Goal: Task Accomplishment & Management: Manage account settings

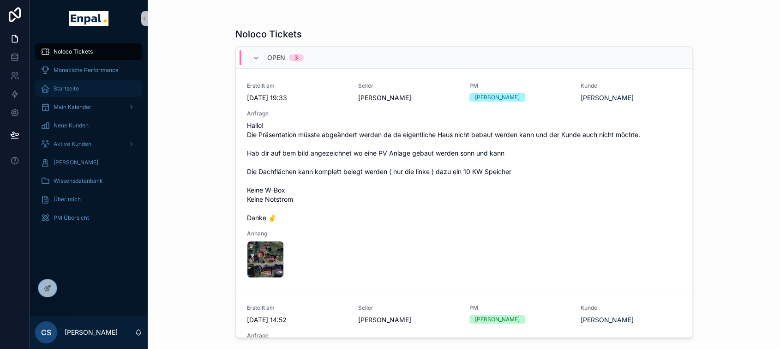
click at [60, 88] on span "Startseite" at bounding box center [66, 88] width 25 height 7
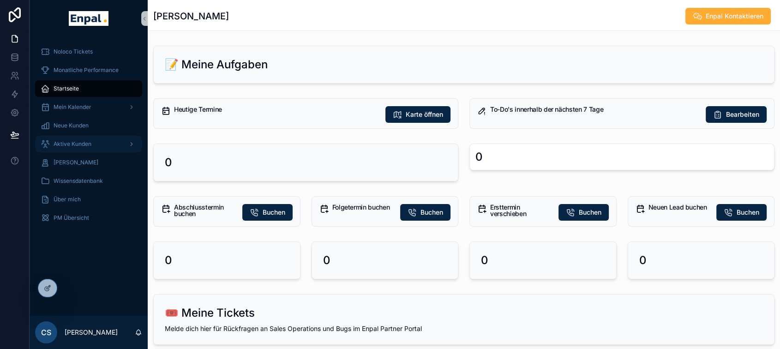
click at [76, 147] on span "Aktive Kunden" at bounding box center [73, 143] width 38 height 7
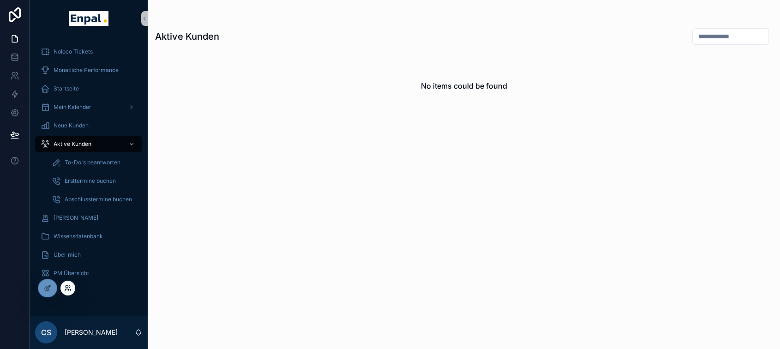
click at [66, 286] on icon at bounding box center [67, 287] width 7 height 7
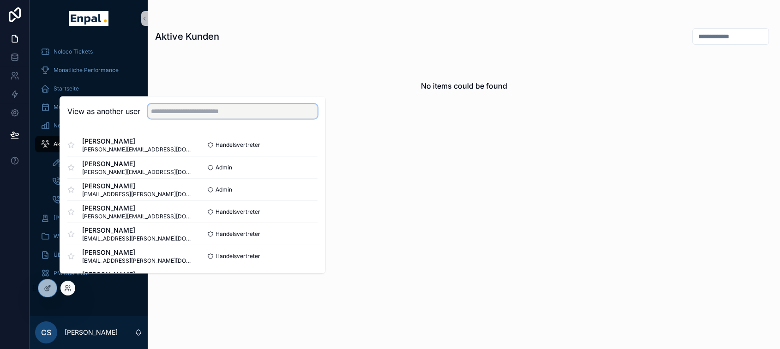
click at [159, 117] on input "text" at bounding box center [233, 111] width 170 height 15
click at [301, 152] on button "Select" at bounding box center [306, 144] width 24 height 13
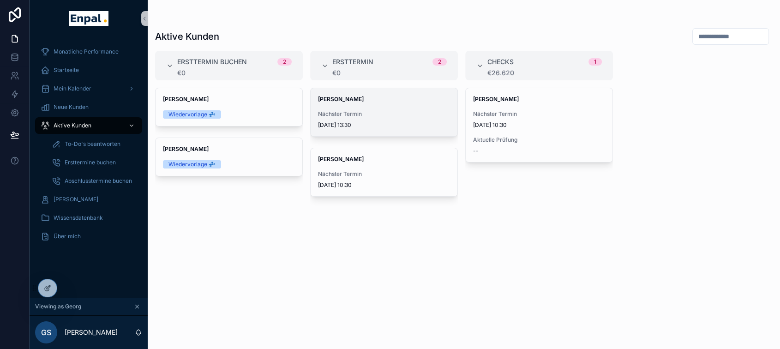
click at [372, 109] on div "[PERSON_NAME] Nächster Termin [DATE] 13:30" at bounding box center [384, 112] width 147 height 48
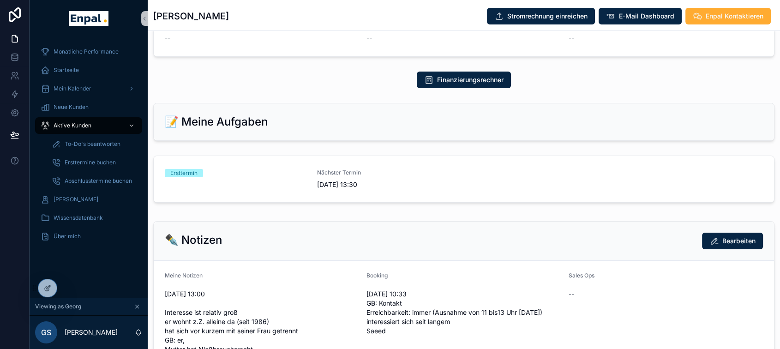
scroll to position [410, 0]
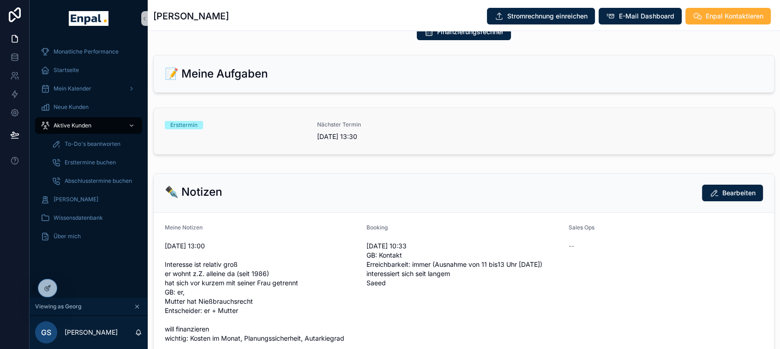
click at [289, 132] on div "Ersttermin" at bounding box center [235, 131] width 141 height 20
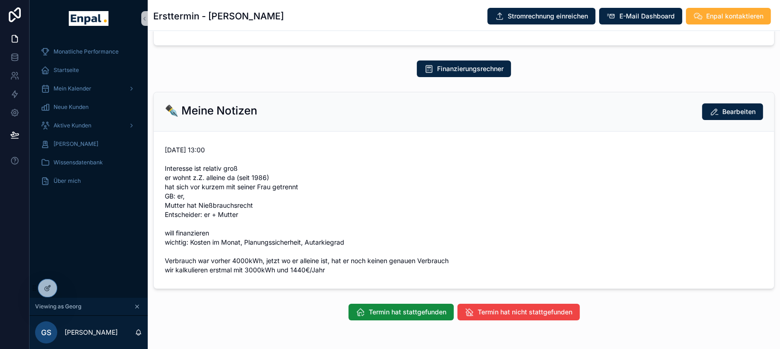
scroll to position [180, 0]
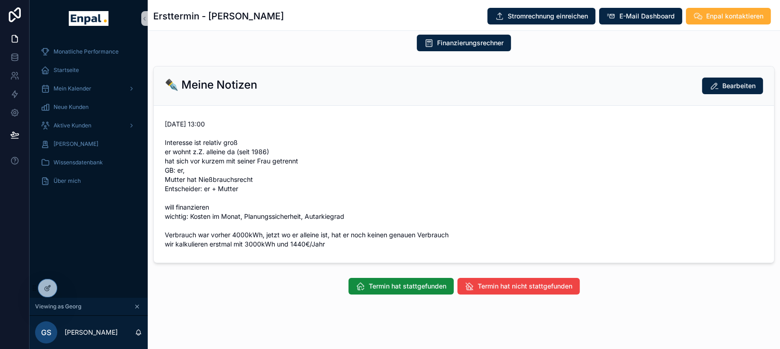
drag, startPoint x: 407, startPoint y: 280, endPoint x: 411, endPoint y: 273, distance: 7.7
click at [407, 280] on button "Termin hat stattgefunden" at bounding box center [400, 286] width 105 height 17
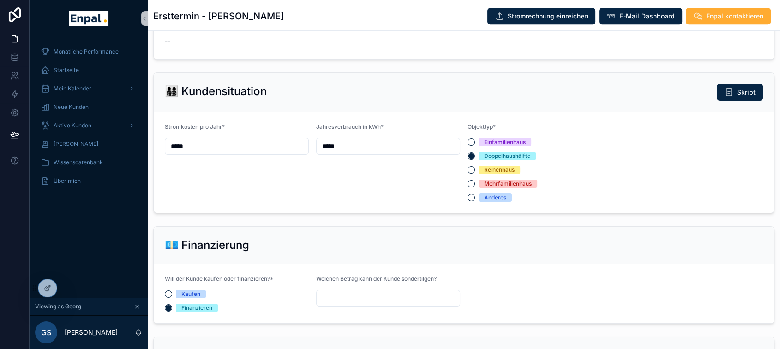
scroll to position [539, 0]
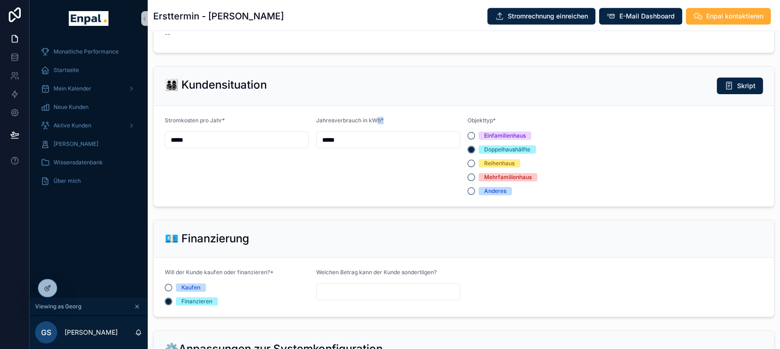
drag, startPoint x: 391, startPoint y: 121, endPoint x: 375, endPoint y: 120, distance: 15.7
click at [375, 120] on div "Jahresverbrauch in kWh*" at bounding box center [388, 122] width 144 height 11
click at [388, 118] on div "Jahresverbrauch in kWh*" at bounding box center [388, 122] width 144 height 11
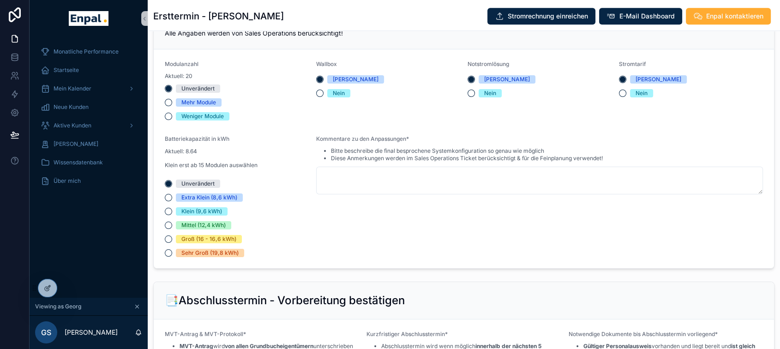
scroll to position [897, 0]
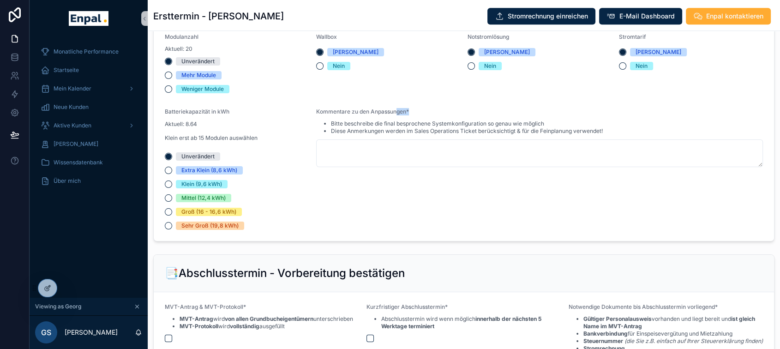
drag, startPoint x: 415, startPoint y: 109, endPoint x: 397, endPoint y: 113, distance: 18.4
click at [397, 113] on div "Kommentare zu den Anpassungen*" at bounding box center [539, 113] width 447 height 11
click at [405, 114] on span "Kommentare zu den Anpassungen*" at bounding box center [362, 111] width 93 height 7
drag, startPoint x: 417, startPoint y: 114, endPoint x: 385, endPoint y: 112, distance: 31.4
click at [385, 112] on div "Kommentare zu den Anpassungen*" at bounding box center [539, 113] width 447 height 11
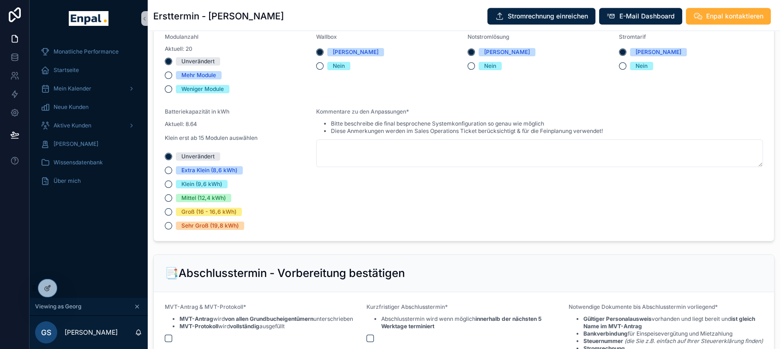
click at [413, 119] on div "Bitte beschreibe die final besprochene Systemkonfiguration so genau wie möglich…" at bounding box center [539, 127] width 447 height 17
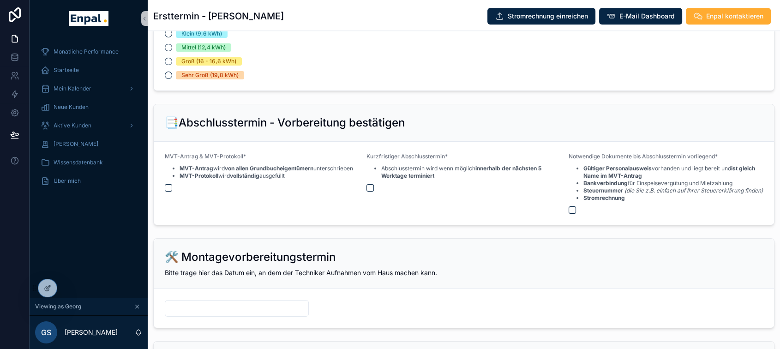
scroll to position [1051, 0]
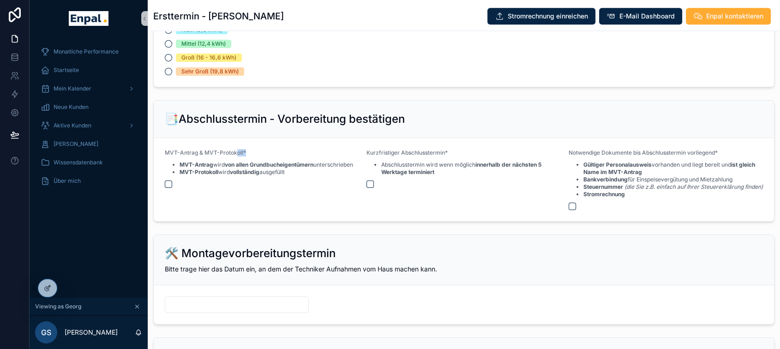
drag, startPoint x: 250, startPoint y: 155, endPoint x: 236, endPoint y: 152, distance: 13.6
click at [236, 152] on div "MVT-Antrag & MVT-Protokoll*" at bounding box center [262, 154] width 194 height 11
drag, startPoint x: 254, startPoint y: 148, endPoint x: 260, endPoint y: 149, distance: 6.2
click at [254, 149] on div "MVT-Antrag & MVT-Protokoll*" at bounding box center [262, 154] width 194 height 11
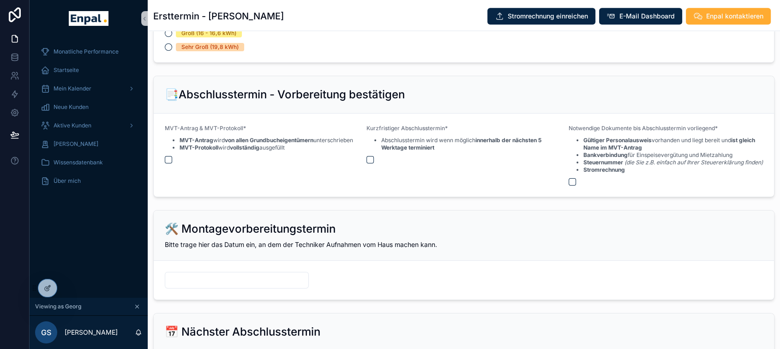
scroll to position [1205, 0]
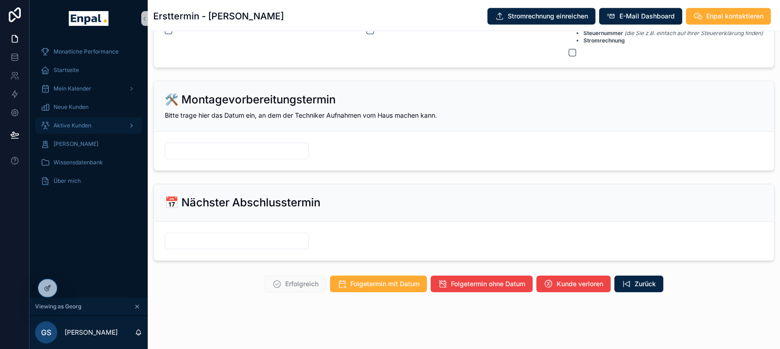
click at [82, 124] on span "Aktive Kunden" at bounding box center [73, 125] width 38 height 7
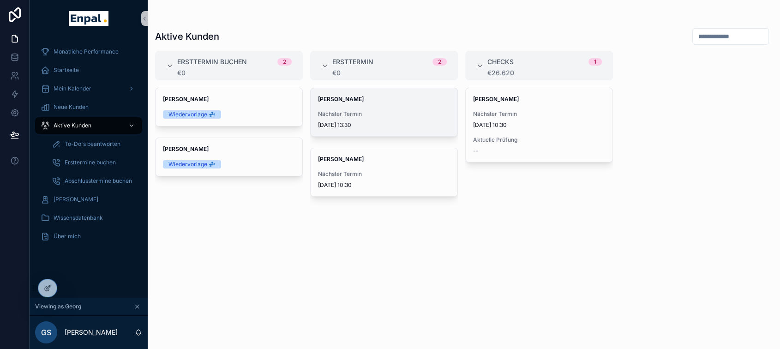
click at [371, 106] on div "[PERSON_NAME] Nächster Termin [DATE] 13:30" at bounding box center [384, 112] width 147 height 48
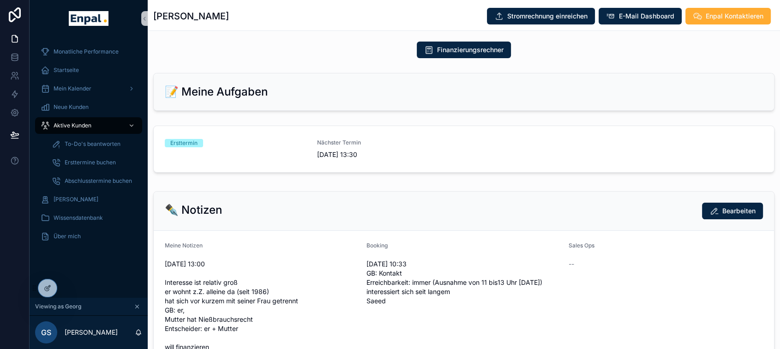
scroll to position [410, 0]
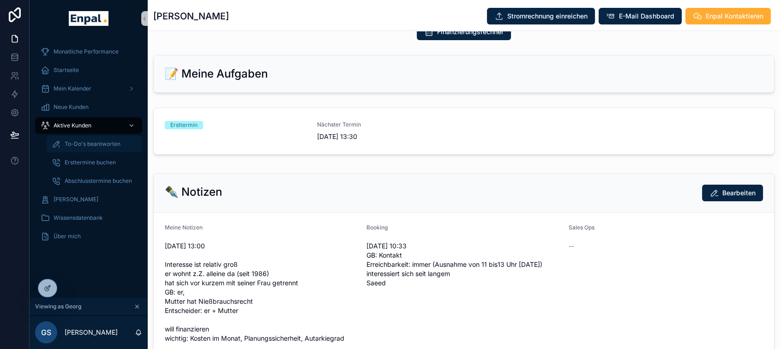
drag, startPoint x: 93, startPoint y: 150, endPoint x: 107, endPoint y: 148, distance: 14.6
click at [93, 150] on div "To-Do's beantworten" at bounding box center [94, 144] width 85 height 15
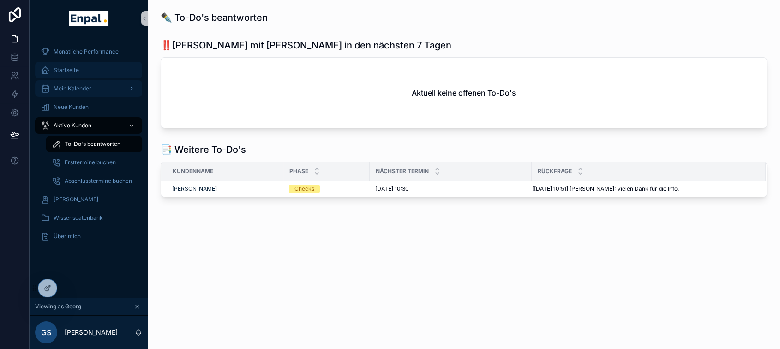
drag, startPoint x: 67, startPoint y: 67, endPoint x: 110, endPoint y: 84, distance: 46.5
click at [67, 67] on span "Startseite" at bounding box center [66, 69] width 25 height 7
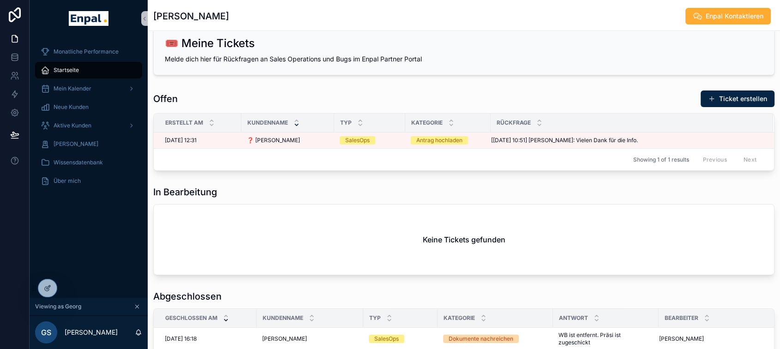
scroll to position [407, 0]
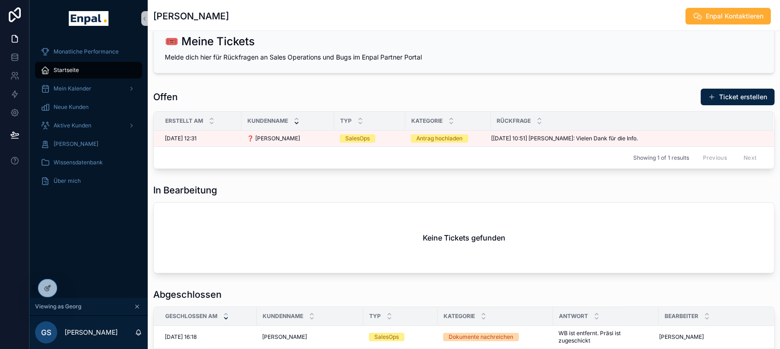
click at [551, 175] on div "⚠️ Überfällige Terminpflege Keine ausstehenden Abschlusstermine Aufgabe öffnen …" at bounding box center [464, 117] width 632 height 964
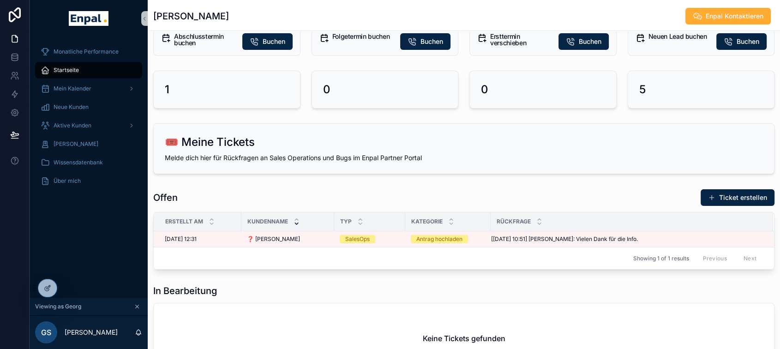
scroll to position [305, 0]
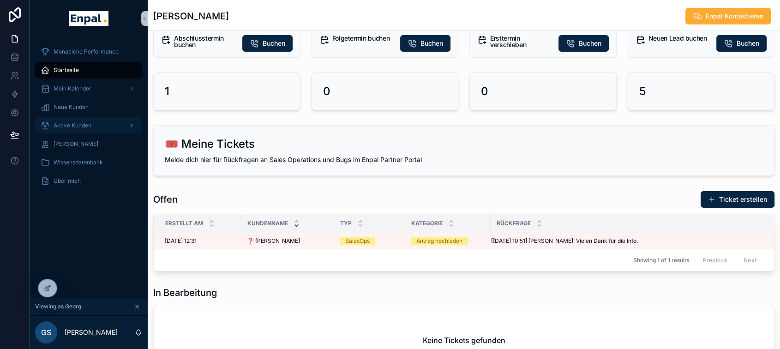
click at [82, 126] on span "Aktive Kunden" at bounding box center [73, 125] width 38 height 7
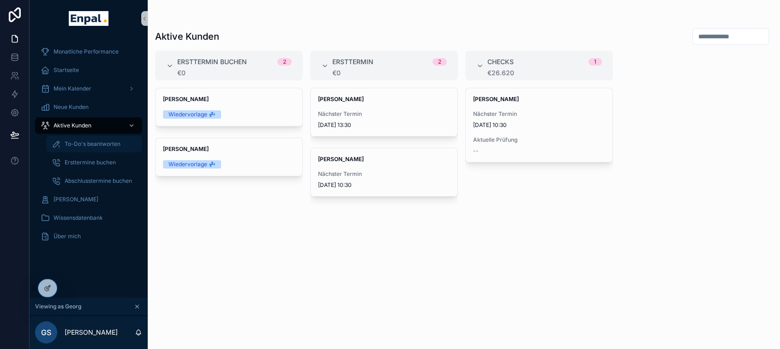
drag, startPoint x: 390, startPoint y: 98, endPoint x: 101, endPoint y: 152, distance: 294.7
click at [390, 98] on span "[PERSON_NAME]" at bounding box center [384, 99] width 132 height 7
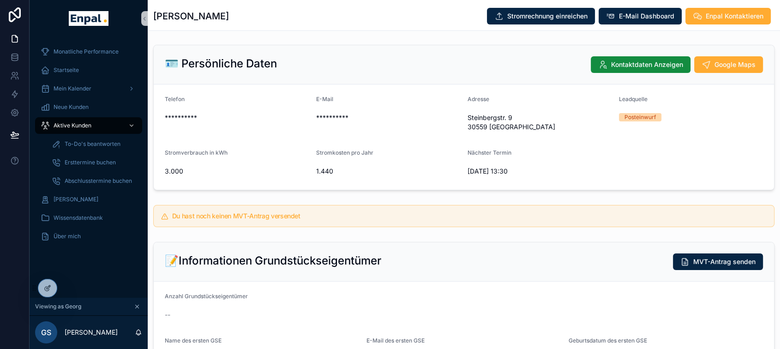
scroll to position [102, 0]
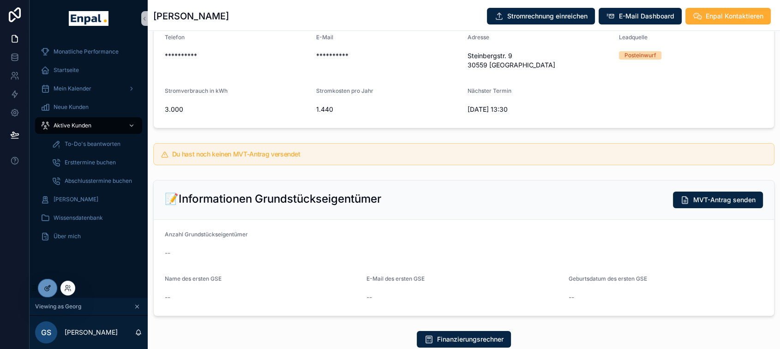
click at [50, 289] on icon at bounding box center [47, 287] width 7 height 7
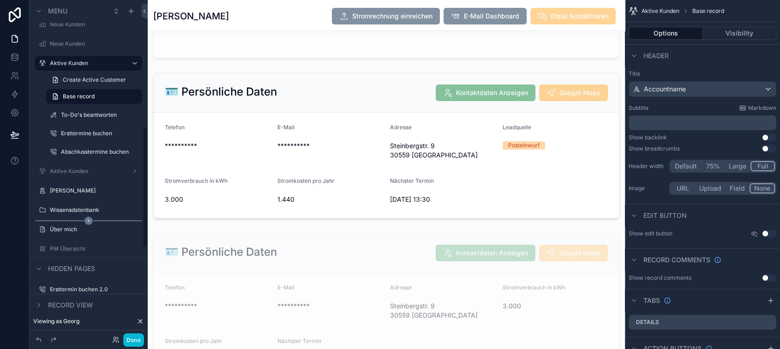
scroll to position [359, 0]
click at [135, 342] on button "Done" at bounding box center [133, 339] width 21 height 13
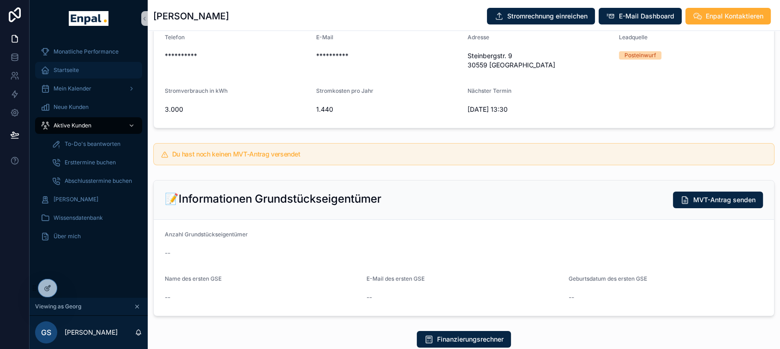
click at [87, 70] on div "Startseite" at bounding box center [89, 70] width 96 height 15
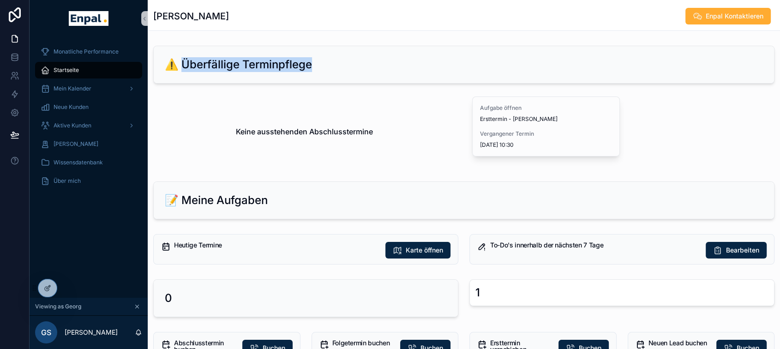
drag, startPoint x: 186, startPoint y: 62, endPoint x: 378, endPoint y: 69, distance: 192.6
click at [378, 69] on div "⚠️ Überfällige Terminpflege" at bounding box center [464, 64] width 598 height 15
click at [382, 66] on div "⚠️ Überfällige Terminpflege" at bounding box center [464, 64] width 598 height 15
drag, startPoint x: 211, startPoint y: 23, endPoint x: 190, endPoint y: 17, distance: 22.1
click at [170, 19] on div "[PERSON_NAME] Enpal Kontaktieren" at bounding box center [463, 16] width 621 height 18
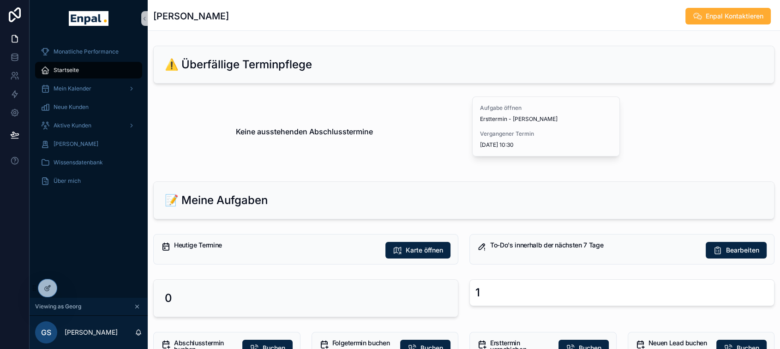
click at [358, 21] on div "[PERSON_NAME] Enpal Kontaktieren" at bounding box center [463, 16] width 621 height 18
click at [443, 65] on div "⚠️ Überfällige Terminpflege" at bounding box center [464, 64] width 598 height 15
drag, startPoint x: 90, startPoint y: 126, endPoint x: 102, endPoint y: 125, distance: 12.5
click at [90, 126] on span "Aktive Kunden" at bounding box center [73, 125] width 38 height 7
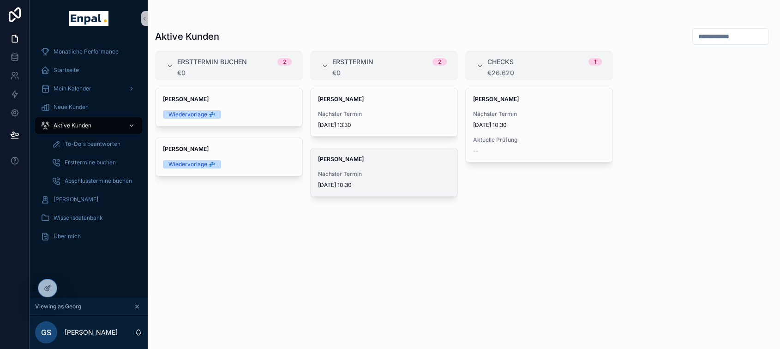
click at [359, 168] on div "[PERSON_NAME] Nächster Termin [DATE] 10:30" at bounding box center [384, 172] width 147 height 48
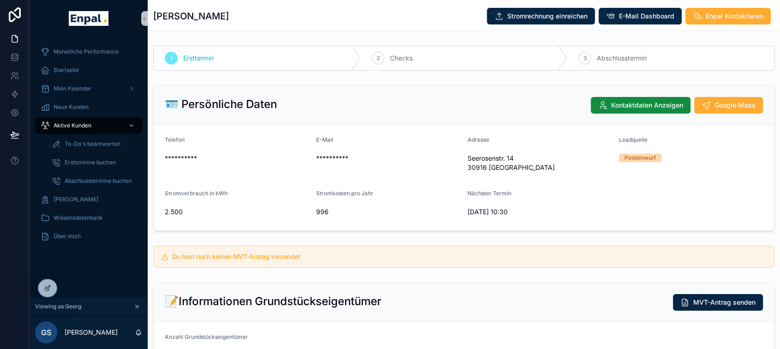
click at [69, 287] on icon at bounding box center [67, 287] width 7 height 7
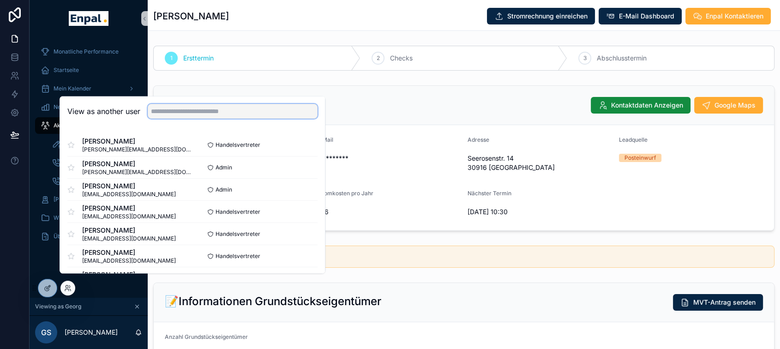
click at [193, 119] on input "text" at bounding box center [233, 111] width 170 height 15
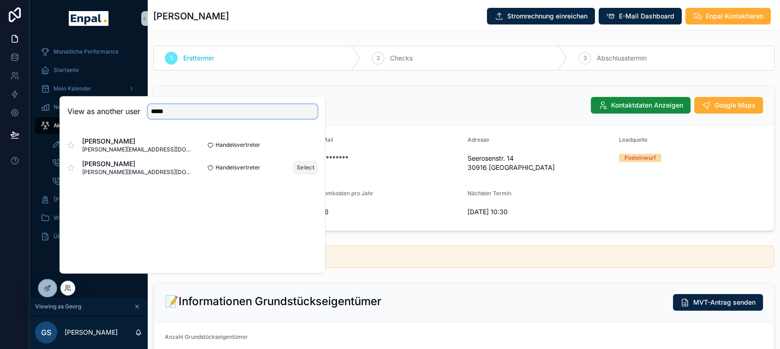
type input "*****"
click at [305, 173] on button "Select" at bounding box center [306, 167] width 24 height 13
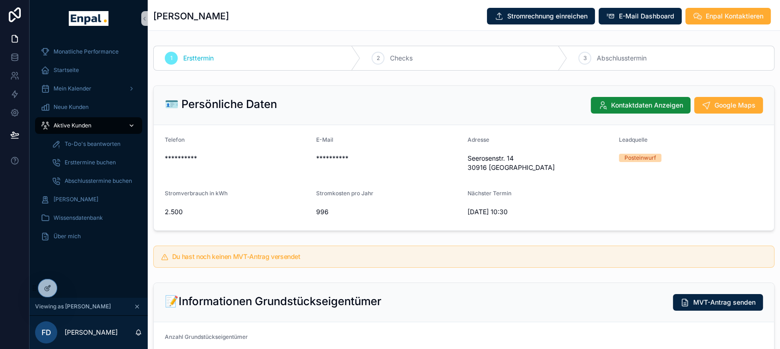
click at [81, 126] on span "Aktive Kunden" at bounding box center [73, 125] width 38 height 7
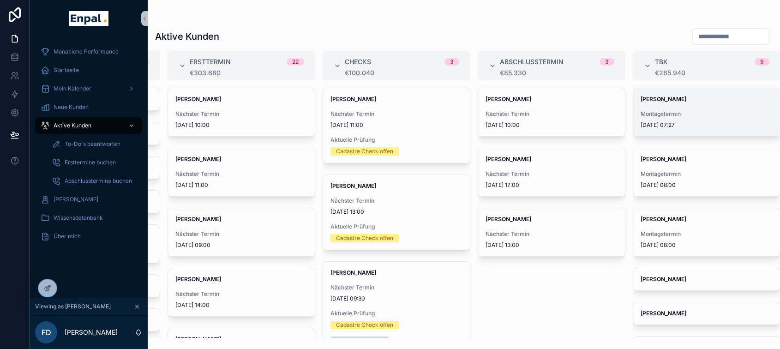
click at [704, 105] on div "Dietmar Stoelben Montagetermin 8.10.2025 07:27" at bounding box center [706, 112] width 147 height 48
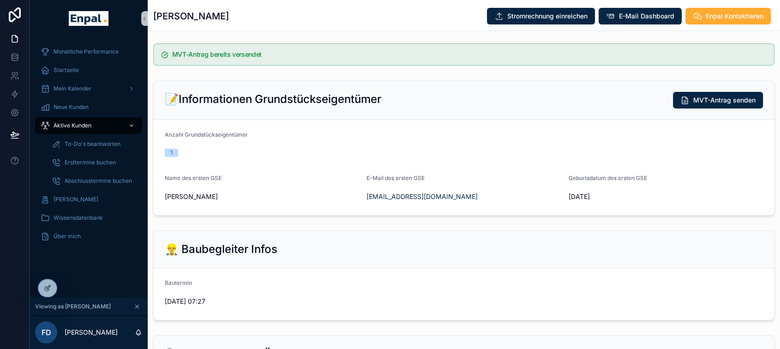
scroll to position [205, 0]
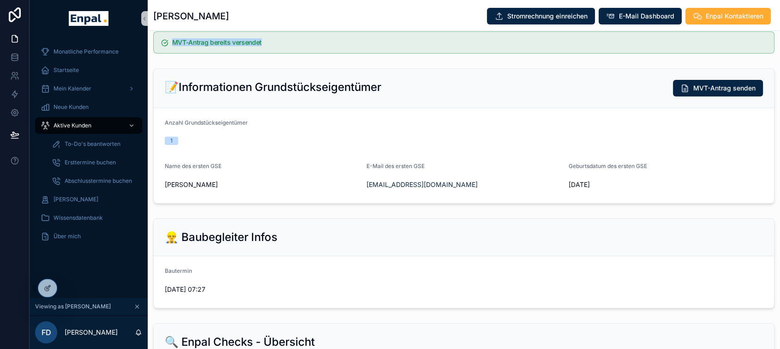
drag, startPoint x: 159, startPoint y: 49, endPoint x: 335, endPoint y: 44, distance: 176.4
click at [327, 44] on div "MVT-Antrag bereits versendet" at bounding box center [463, 42] width 621 height 22
click at [336, 44] on div "MVT-Antrag bereits versendet" at bounding box center [463, 42] width 621 height 22
drag, startPoint x: 165, startPoint y: 54, endPoint x: 279, endPoint y: 50, distance: 113.6
click at [279, 50] on div "MVT-Antrag bereits versendet" at bounding box center [463, 42] width 621 height 22
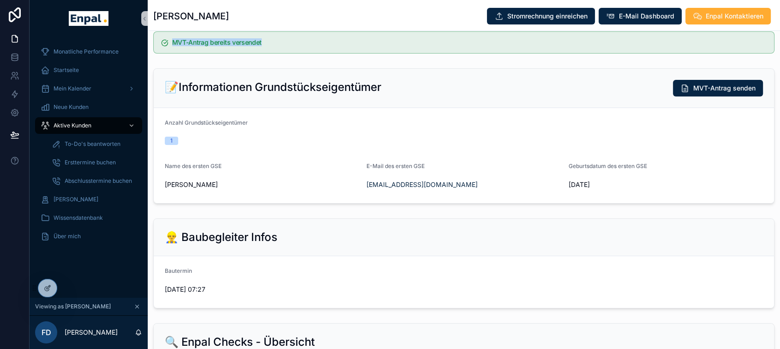
click at [285, 46] on h5 "MVT-Antrag bereits versendet" at bounding box center [469, 42] width 594 height 6
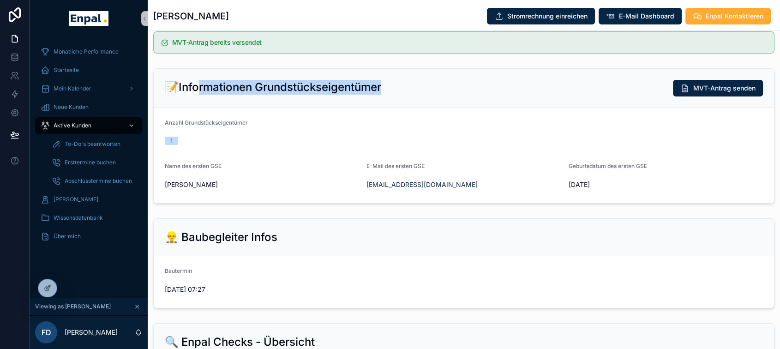
drag, startPoint x: 199, startPoint y: 98, endPoint x: 428, endPoint y: 90, distance: 229.0
click at [393, 90] on div "📝Informationen Grundstückseigentümer MVT-Antrag senden" at bounding box center [464, 88] width 598 height 17
drag, startPoint x: 432, startPoint y: 90, endPoint x: 443, endPoint y: 91, distance: 10.8
click at [432, 90] on div "📝Informationen Grundstückseigentümer MVT-Antrag senden" at bounding box center [464, 88] width 598 height 17
drag, startPoint x: 348, startPoint y: 92, endPoint x: 404, endPoint y: 94, distance: 55.9
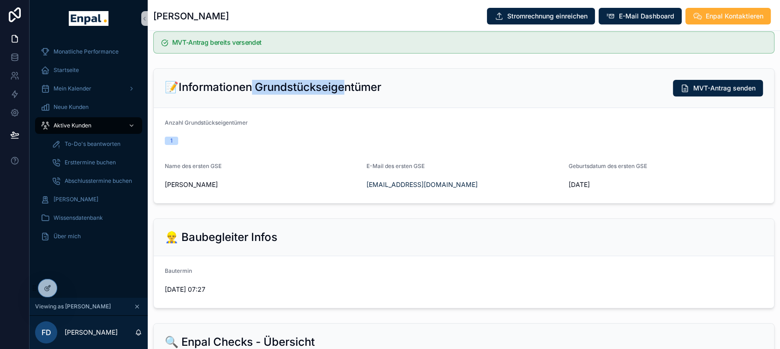
click at [253, 94] on h2 "📝Informationen Grundstückseigentümer" at bounding box center [273, 87] width 216 height 15
click at [425, 95] on div "📝Informationen Grundstückseigentümer MVT-Antrag senden" at bounding box center [464, 88] width 598 height 17
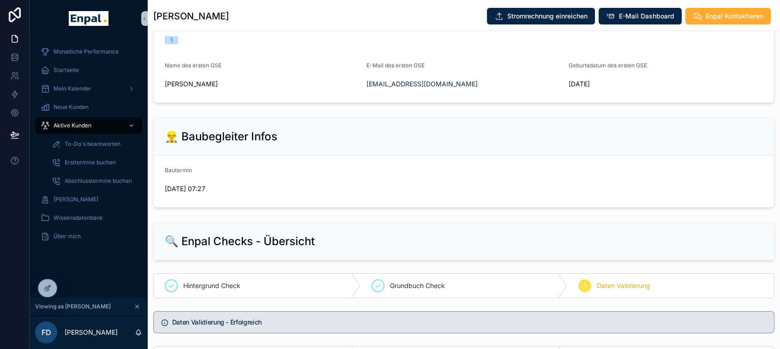
scroll to position [307, 0]
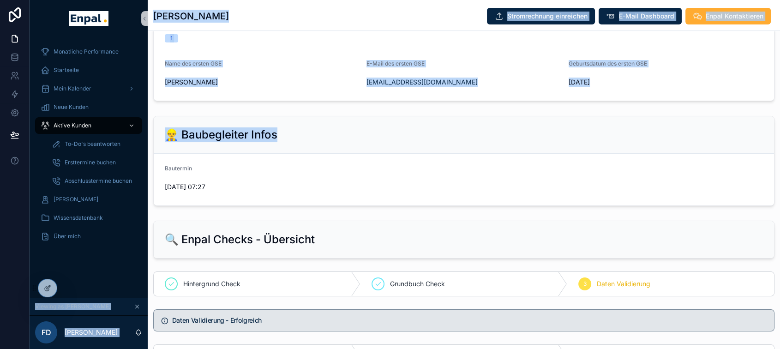
drag, startPoint x: 278, startPoint y: 150, endPoint x: 207, endPoint y: 138, distance: 72.2
click at [143, 140] on div "**********" at bounding box center [405, 174] width 750 height 349
click at [352, 136] on div "👷‍♂️ Baubegleiter Infos" at bounding box center [464, 134] width 598 height 15
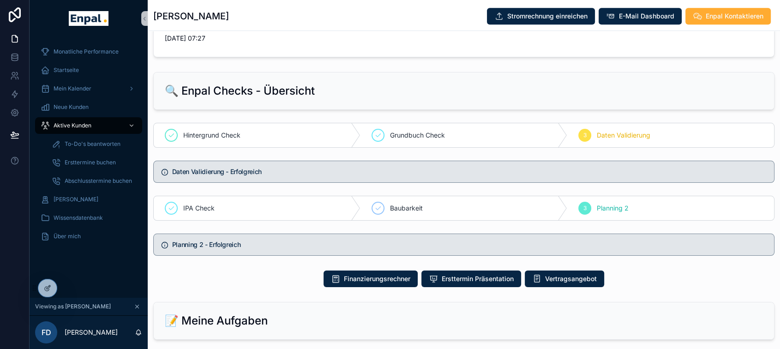
scroll to position [461, 0]
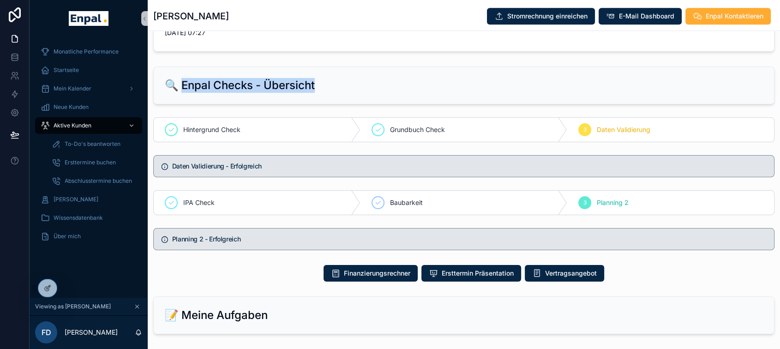
drag, startPoint x: 182, startPoint y: 100, endPoint x: 389, endPoint y: 96, distance: 206.8
click at [380, 93] on div "🔍 Enpal Checks - Übersicht" at bounding box center [464, 85] width 598 height 15
drag, startPoint x: 399, startPoint y: 96, endPoint x: 408, endPoint y: 97, distance: 9.7
click at [399, 93] on div "🔍 Enpal Checks - Übersicht" at bounding box center [464, 85] width 598 height 15
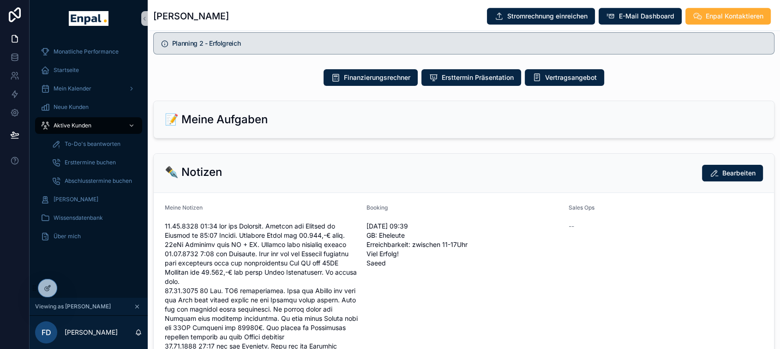
scroll to position [718, 0]
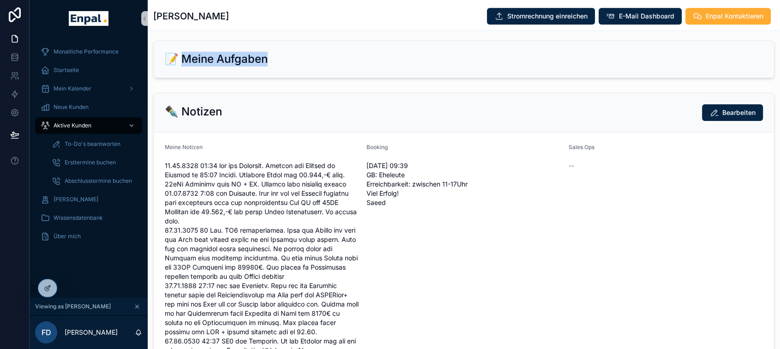
drag, startPoint x: 213, startPoint y: 62, endPoint x: 291, endPoint y: 60, distance: 78.0
click at [288, 60] on div "📝 Meine Aufgaben" at bounding box center [464, 59] width 598 height 15
click at [320, 66] on div "📝 Meine Aufgaben" at bounding box center [464, 59] width 598 height 15
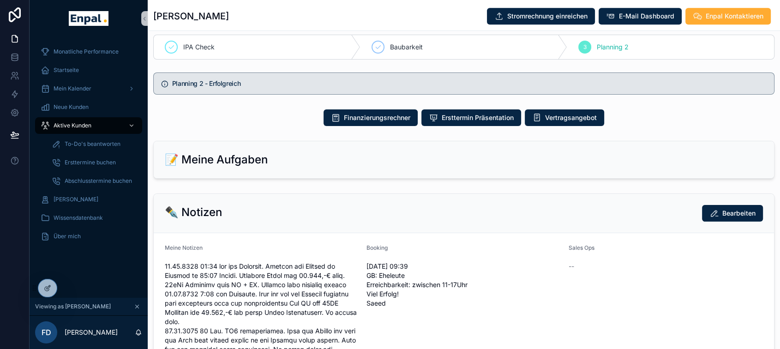
scroll to position [615, 0]
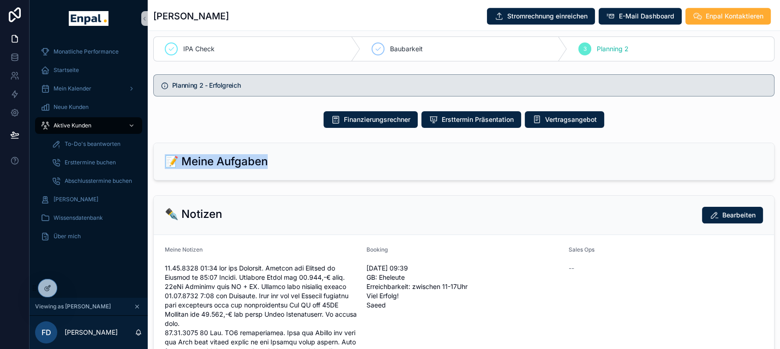
drag, startPoint x: 281, startPoint y: 171, endPoint x: 350, endPoint y: 171, distance: 69.7
click at [161, 171] on div "📝 Meine Aufgaben" at bounding box center [464, 161] width 620 height 37
drag, startPoint x: 362, startPoint y: 169, endPoint x: 368, endPoint y: 169, distance: 6.0
click at [362, 169] on div "📝 Meine Aufgaben" at bounding box center [464, 161] width 598 height 15
drag, startPoint x: 338, startPoint y: 172, endPoint x: 188, endPoint y: 168, distance: 150.0
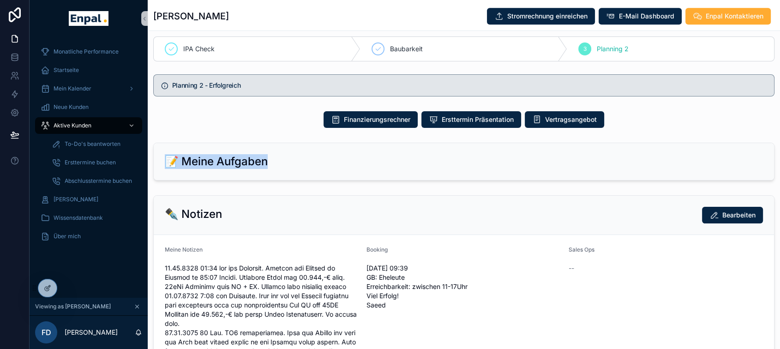
click at [168, 169] on div "📝 Meine Aufgaben" at bounding box center [464, 161] width 598 height 15
click at [419, 168] on div "📝 Meine Aufgaben" at bounding box center [464, 161] width 598 height 15
drag, startPoint x: 192, startPoint y: 164, endPoint x: 164, endPoint y: 164, distance: 27.2
click at [165, 164] on div "📝 Meine Aufgaben" at bounding box center [464, 161] width 598 height 15
click at [324, 158] on div "📝 Meine Aufgaben" at bounding box center [464, 161] width 620 height 37
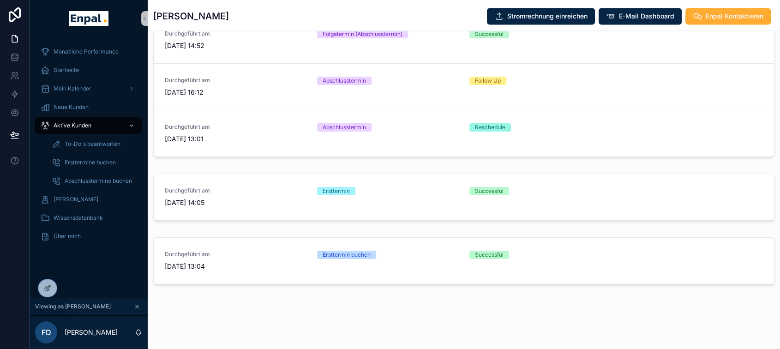
scroll to position [1230, 0]
